Goal: Navigation & Orientation: Find specific page/section

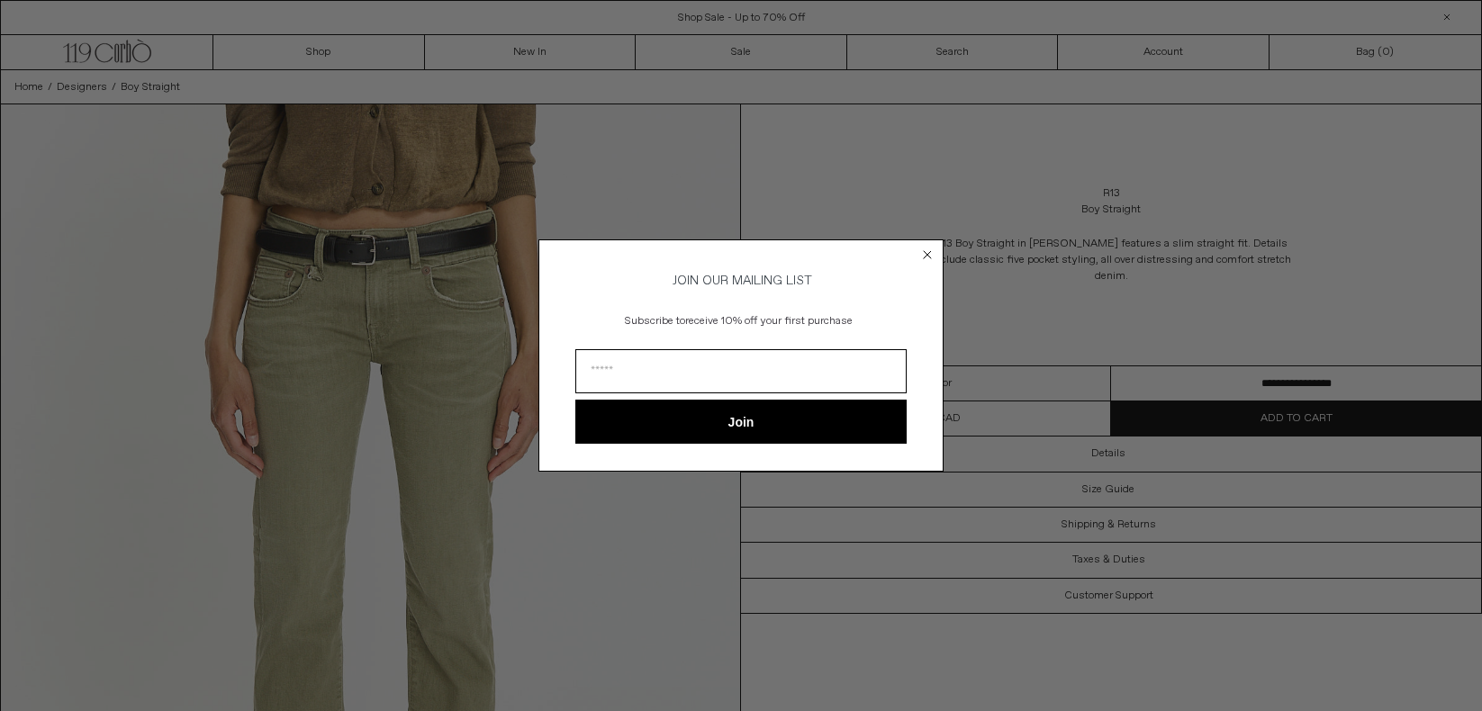
click at [927, 248] on circle "Close dialog" at bounding box center [927, 254] width 17 height 17
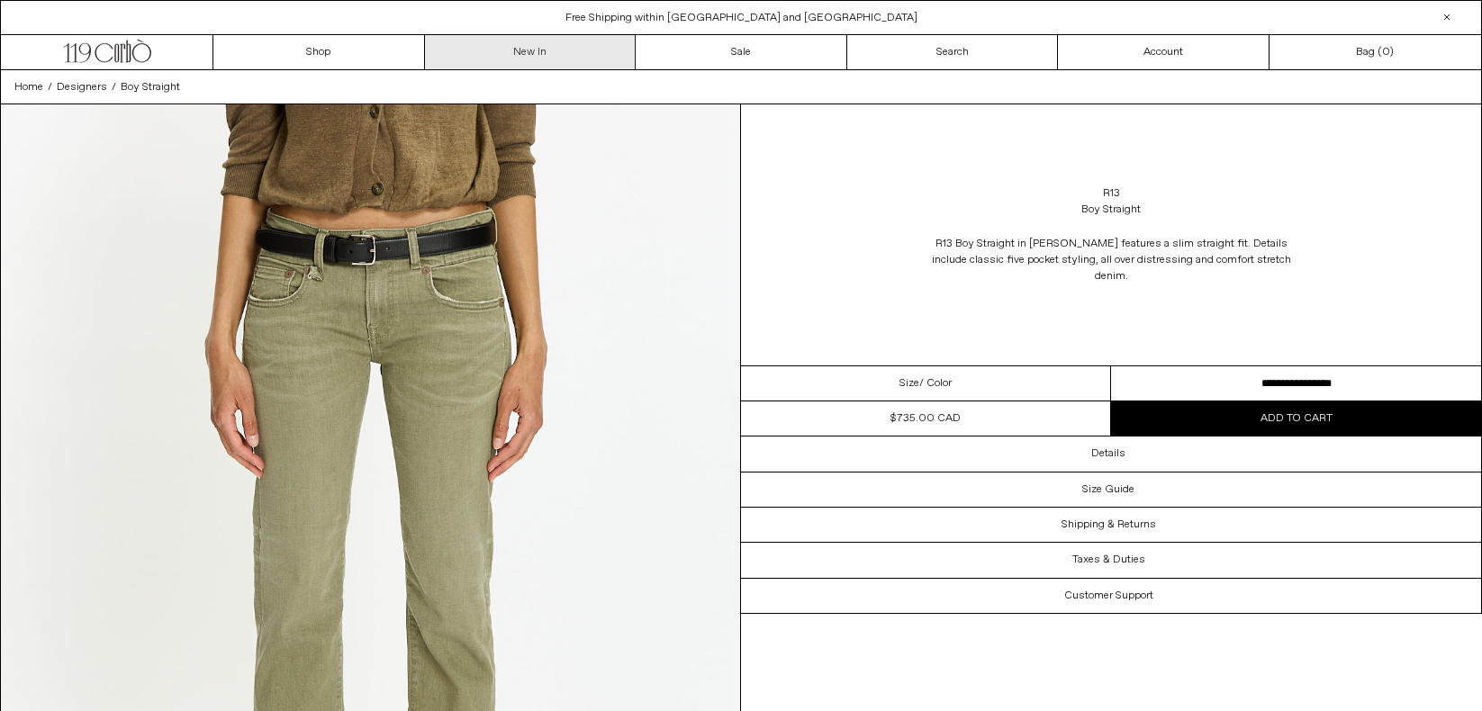
click at [536, 51] on link "New In" at bounding box center [531, 52] width 212 height 34
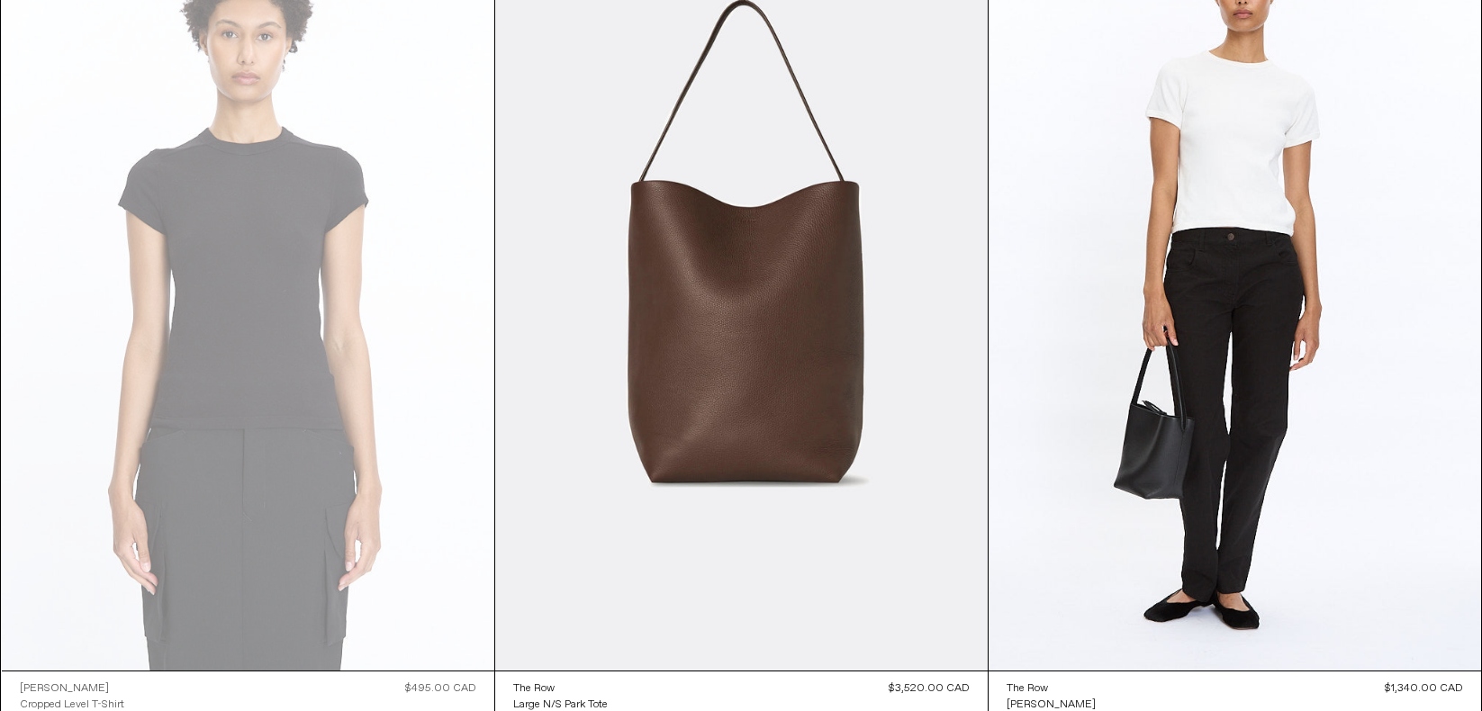
scroll to position [41306, 0]
